Goal: Browse casually

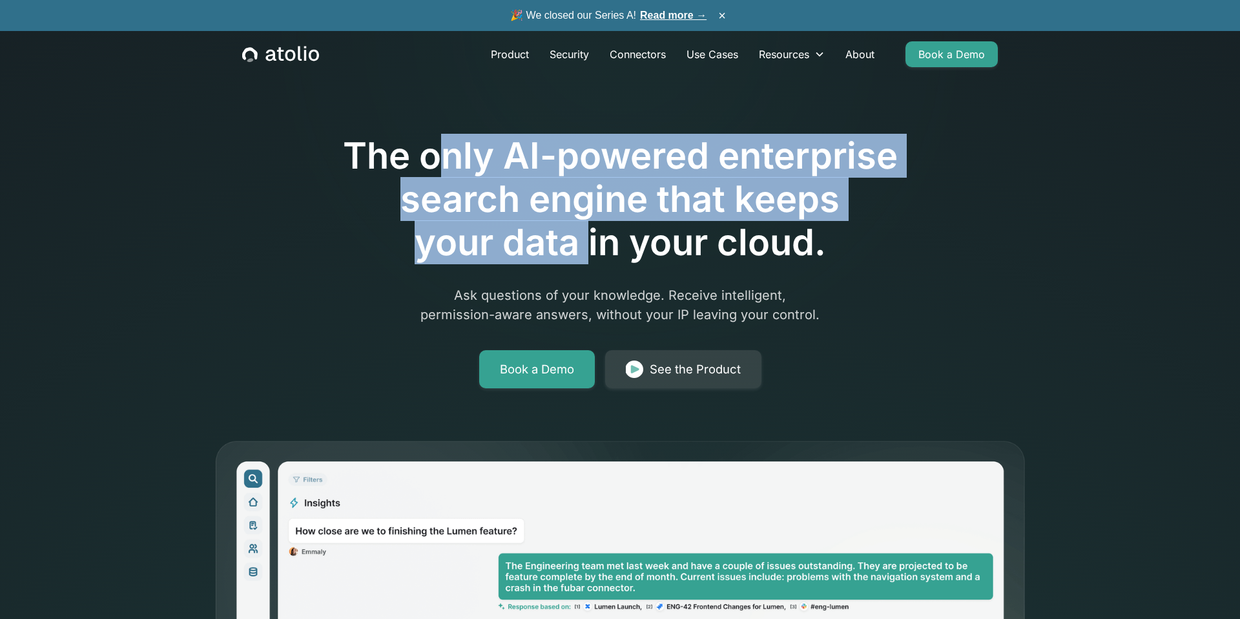
drag, startPoint x: 451, startPoint y: 136, endPoint x: 590, endPoint y: 226, distance: 165.7
click at [590, 226] on h1 "The only AI-powered enterprise search engine that keeps your data in your cloud." at bounding box center [619, 199] width 661 height 130
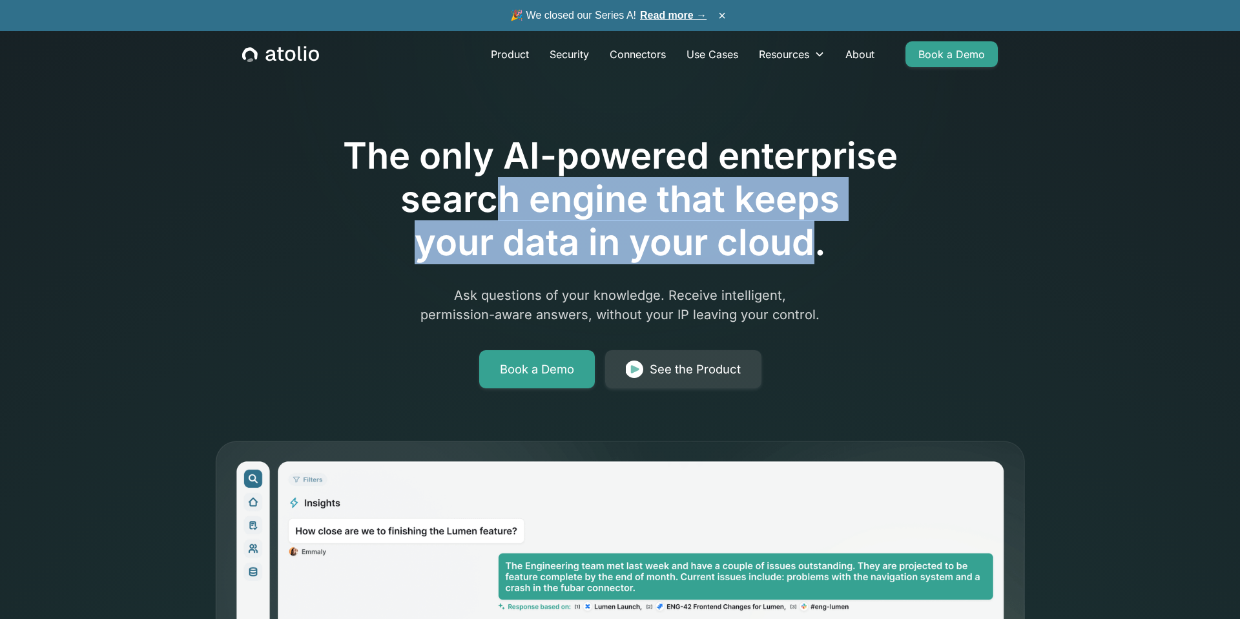
drag, startPoint x: 818, startPoint y: 238, endPoint x: 498, endPoint y: 187, distance: 324.4
click at [498, 187] on h1 "The only AI-powered enterprise search engine that keeps your data in your cloud." at bounding box center [619, 199] width 661 height 130
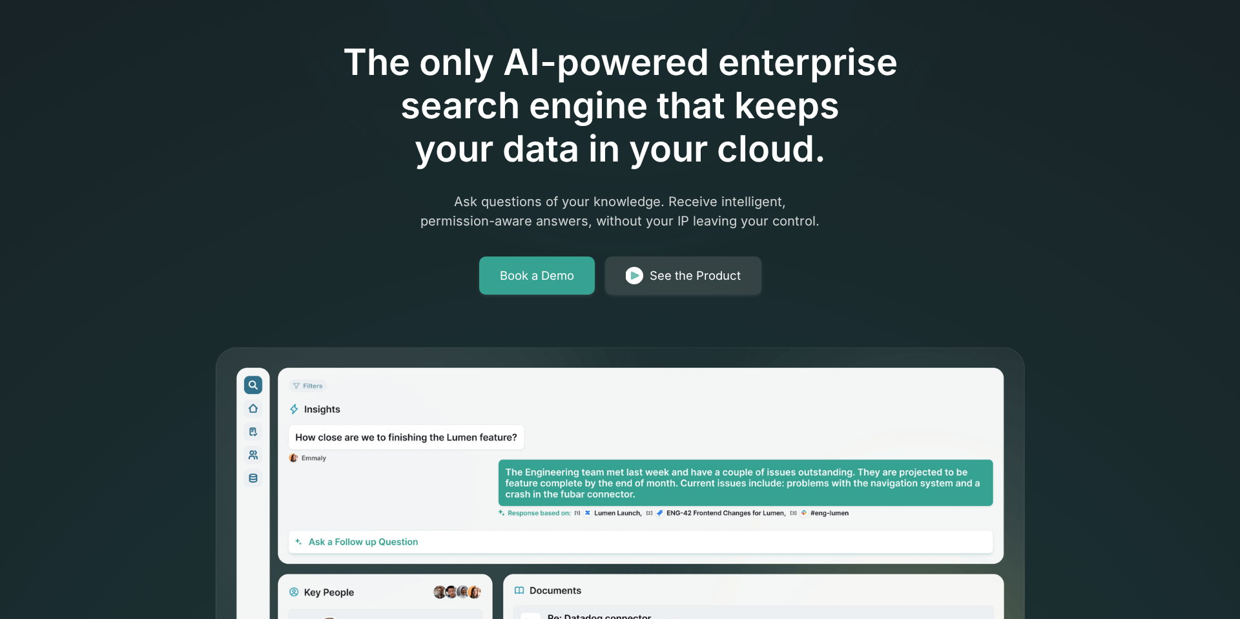
scroll to position [91, 0]
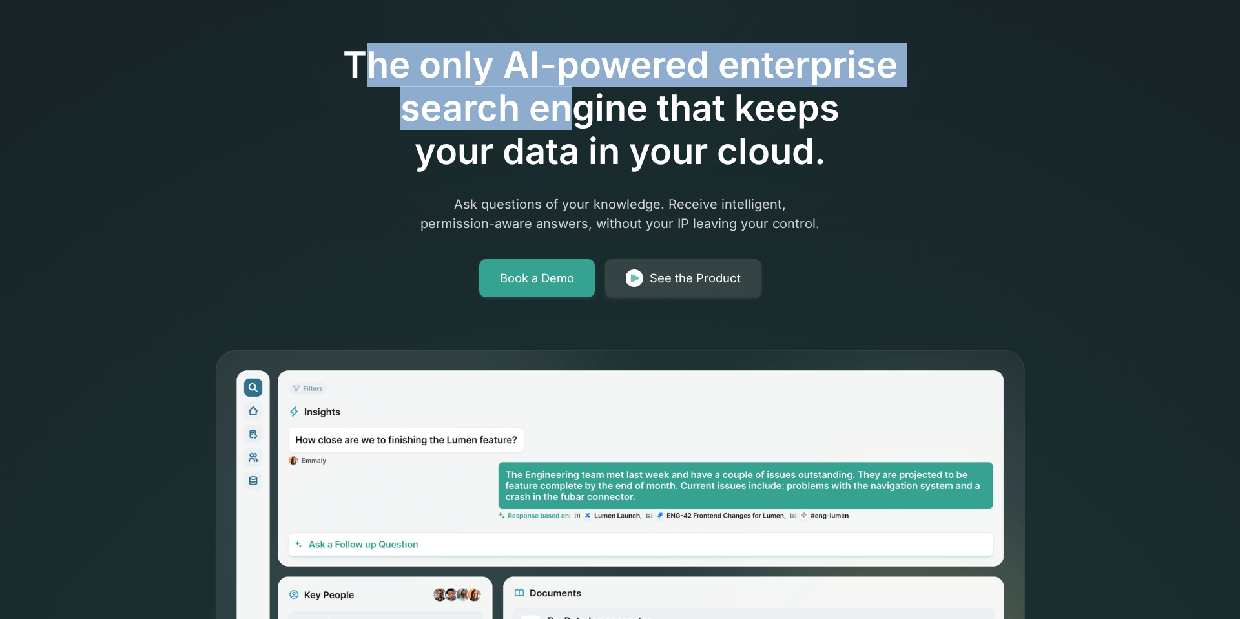
drag, startPoint x: 360, startPoint y: 68, endPoint x: 571, endPoint y: 127, distance: 218.8
click at [571, 127] on h1 "The only AI-powered enterprise search engine that keeps your data in your cloud." at bounding box center [619, 108] width 661 height 130
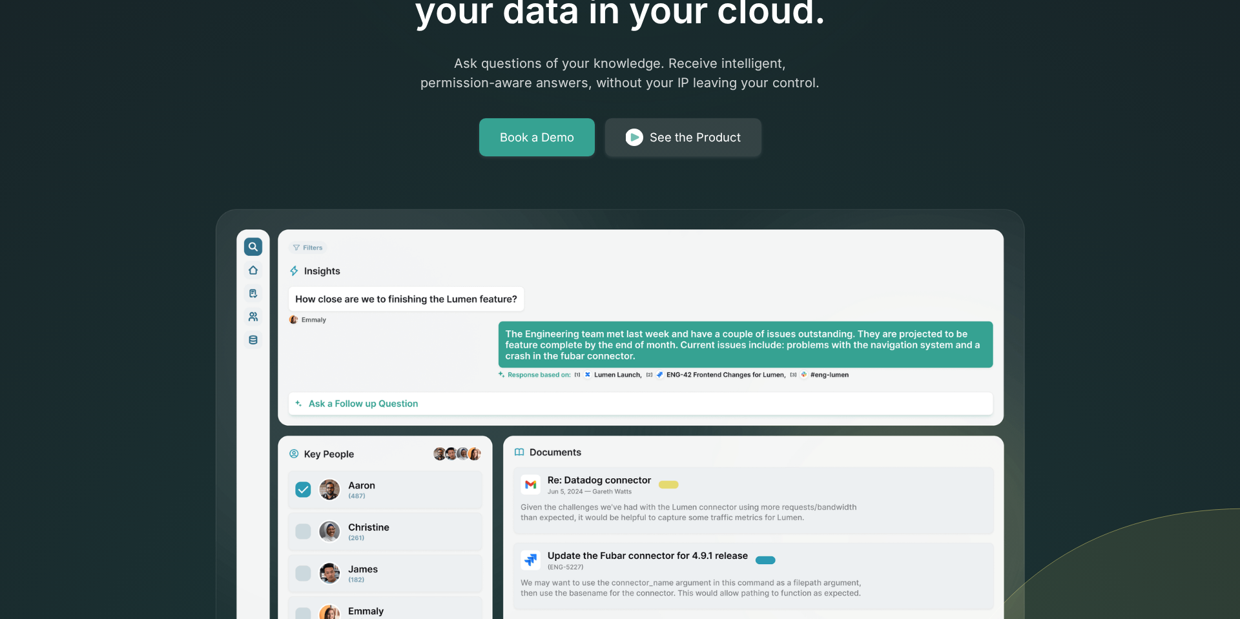
click at [445, 118] on div "Book a Demo See the Product" at bounding box center [619, 137] width 661 height 39
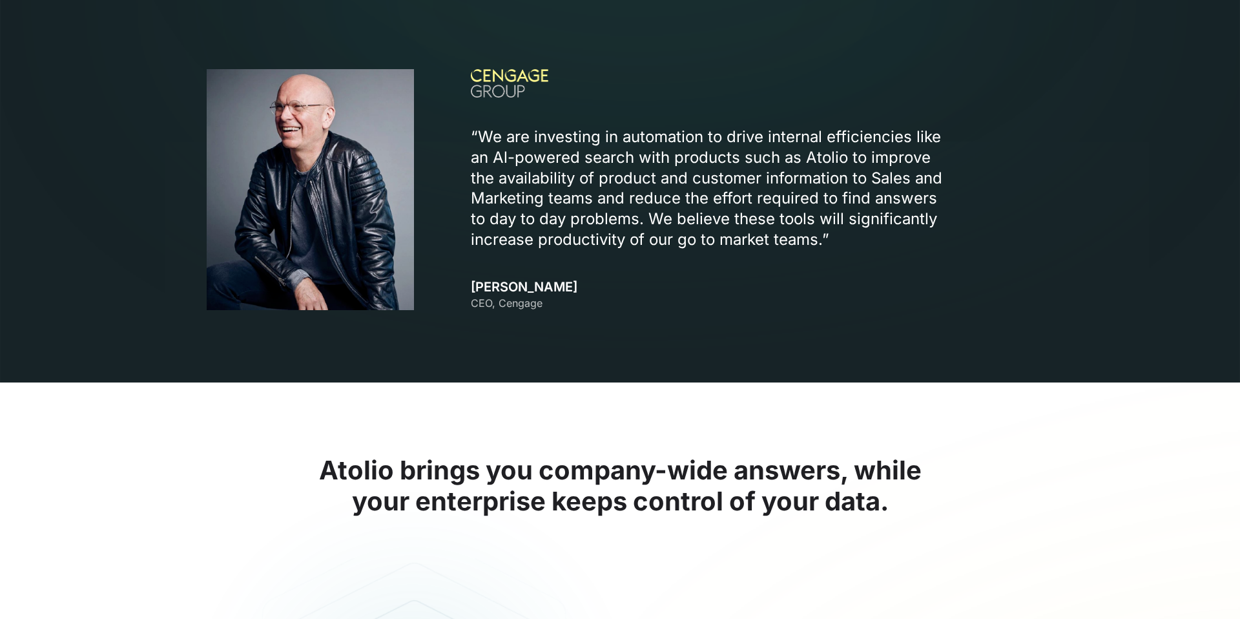
scroll to position [1501, 0]
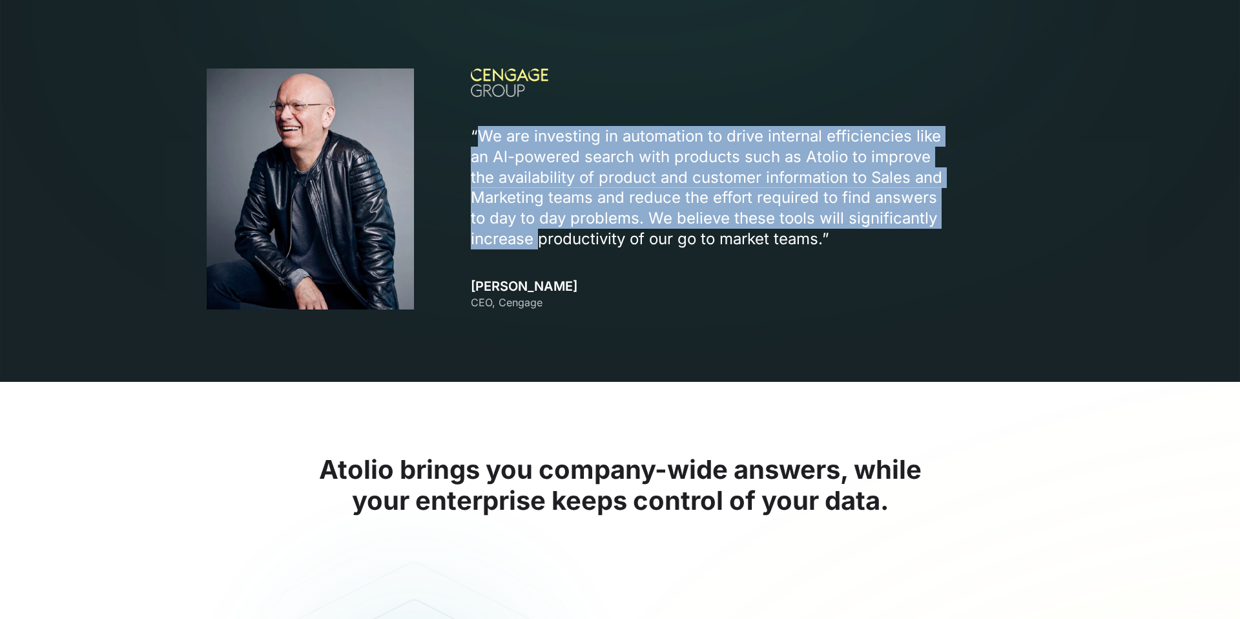
drag, startPoint x: 480, startPoint y: 144, endPoint x: 541, endPoint y: 238, distance: 112.2
click at [541, 238] on p "“We are investing in automation to drive internal efficiencies like an Al-power…" at bounding box center [713, 188] width 484 height 124
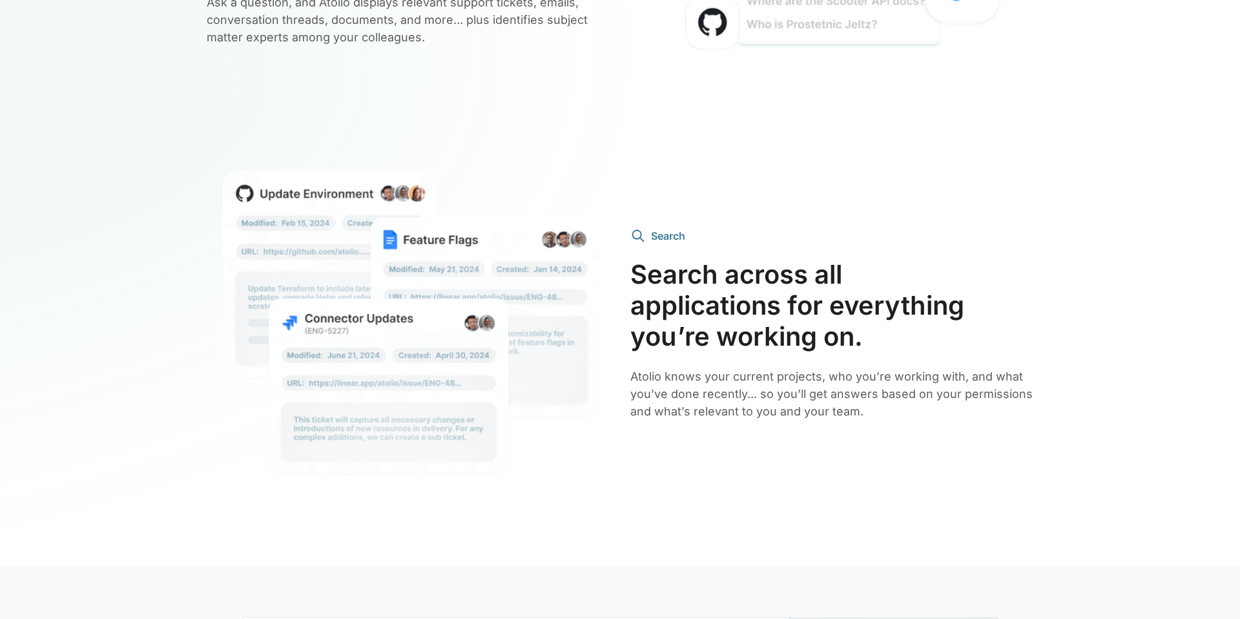
scroll to position [2647, 0]
